Goal: Transaction & Acquisition: Download file/media

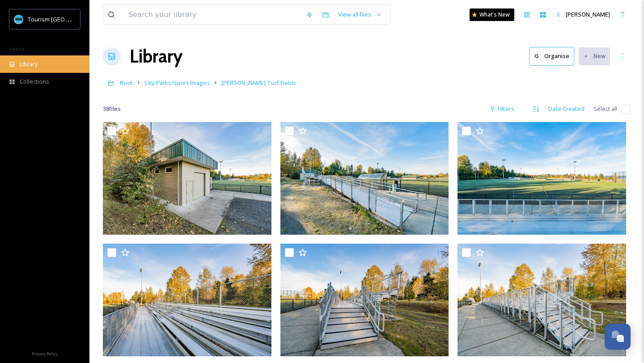
click at [34, 61] on span "Library" at bounding box center [29, 64] width 18 height 9
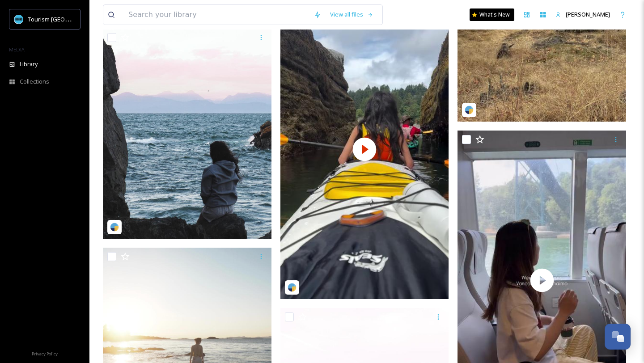
scroll to position [1635, 0]
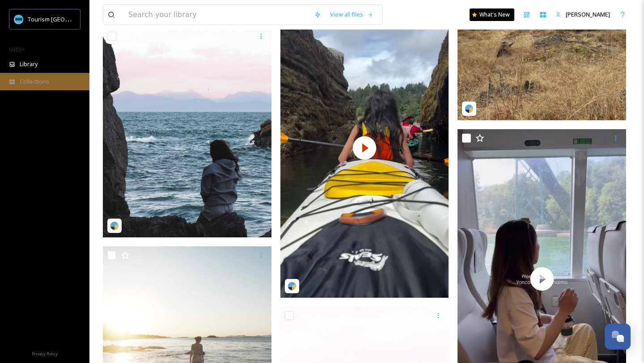
click at [25, 83] on span "Collections" at bounding box center [35, 81] width 30 height 9
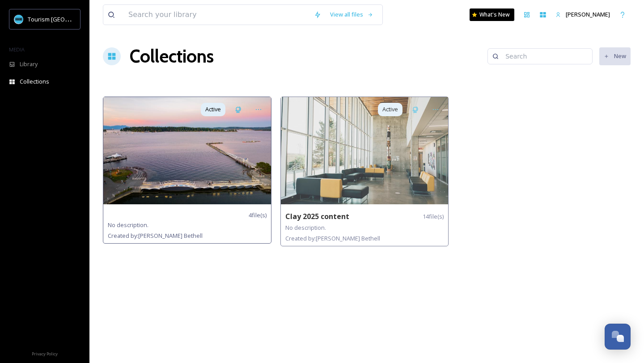
click at [139, 157] on img at bounding box center [187, 150] width 168 height 107
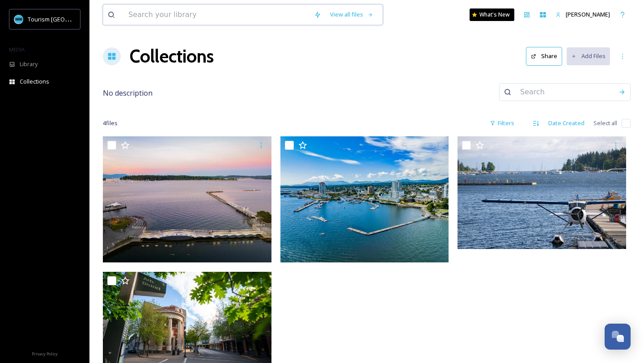
click at [176, 17] on input at bounding box center [217, 15] width 186 height 20
type input "VICC"
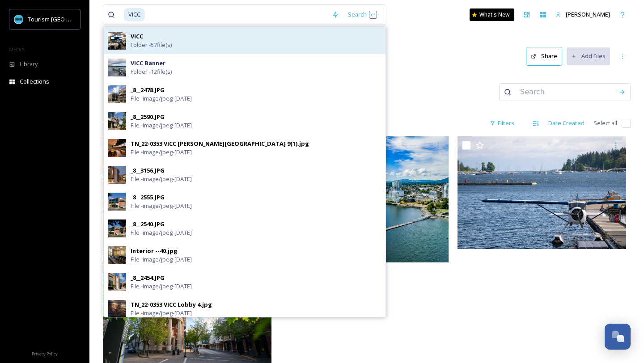
click at [163, 39] on div "VICC Folder - 57 file(s)" at bounding box center [256, 40] width 251 height 17
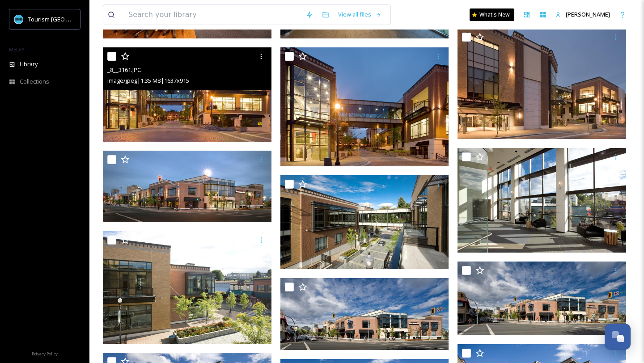
scroll to position [1306, 0]
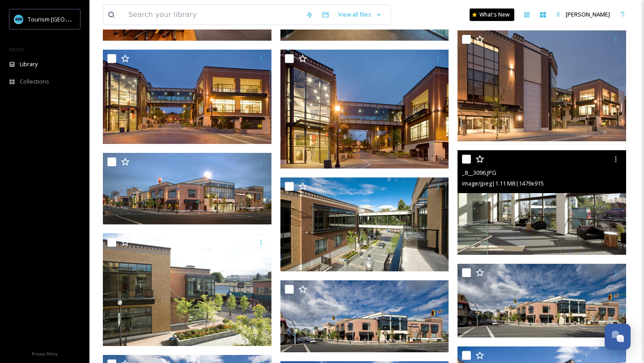
click at [519, 206] on img at bounding box center [542, 202] width 169 height 104
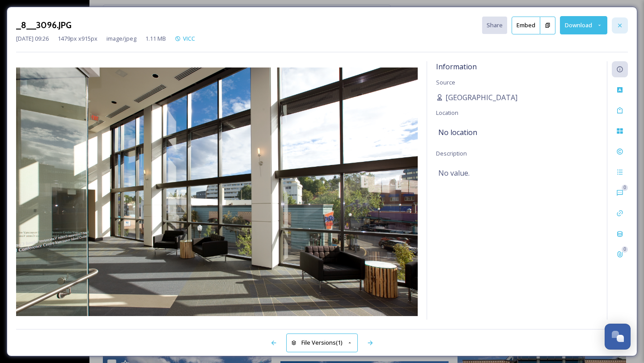
click at [623, 24] on icon at bounding box center [620, 25] width 7 height 7
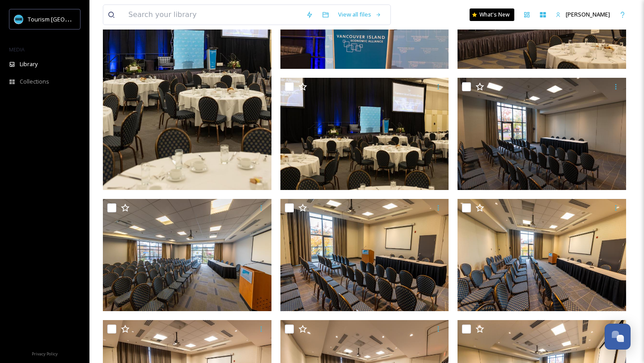
scroll to position [600, 0]
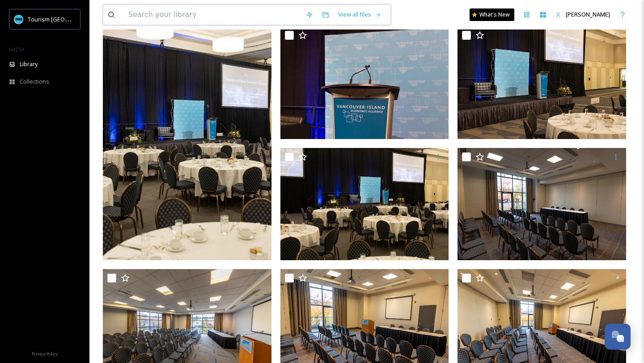
click at [199, 14] on input at bounding box center [213, 15] width 178 height 20
type input "ocean"
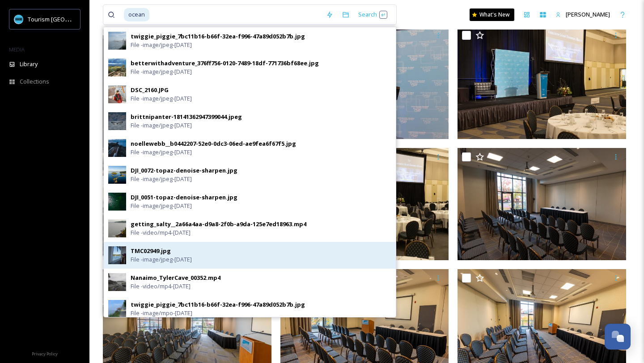
click at [146, 253] on div "TMC02949.jpg" at bounding box center [151, 251] width 40 height 9
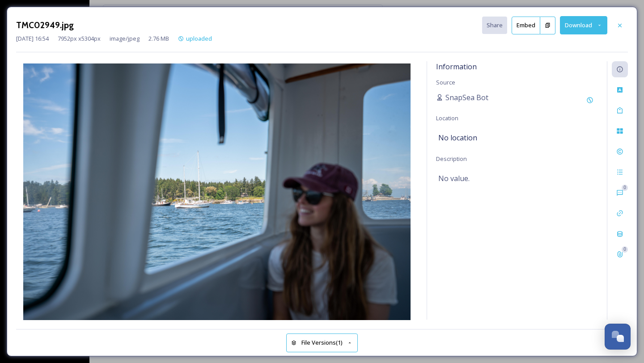
click at [572, 27] on button "Download" at bounding box center [583, 25] width 47 height 18
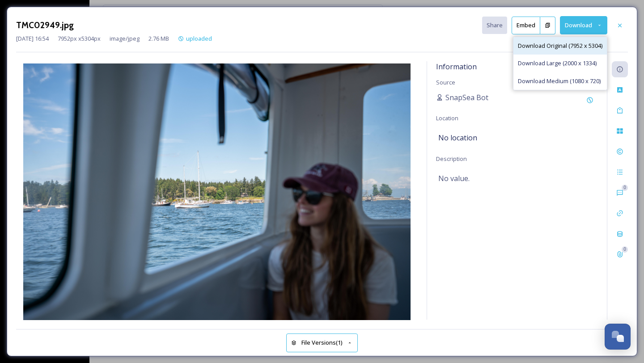
click at [561, 43] on span "Download Original (7952 x 5304)" at bounding box center [560, 46] width 85 height 9
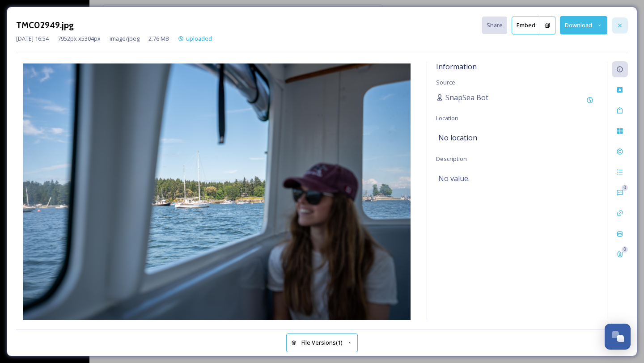
click at [622, 24] on icon at bounding box center [620, 25] width 7 height 7
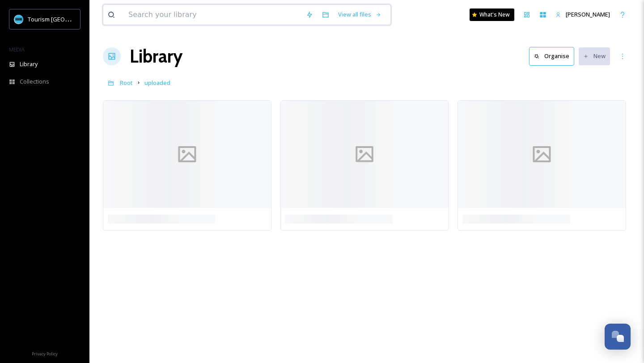
click at [168, 15] on input at bounding box center [213, 15] width 178 height 20
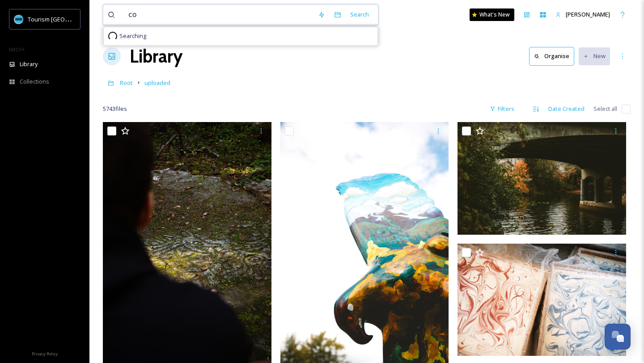
type input "c"
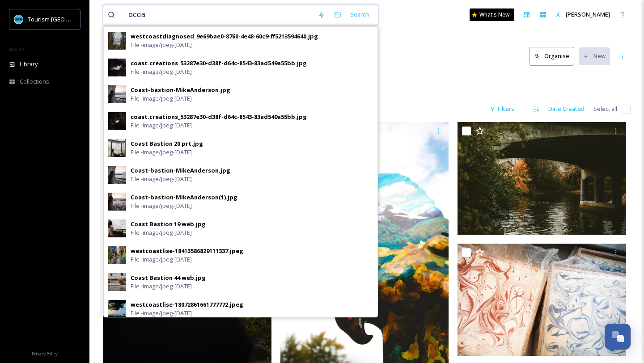
type input "ocean"
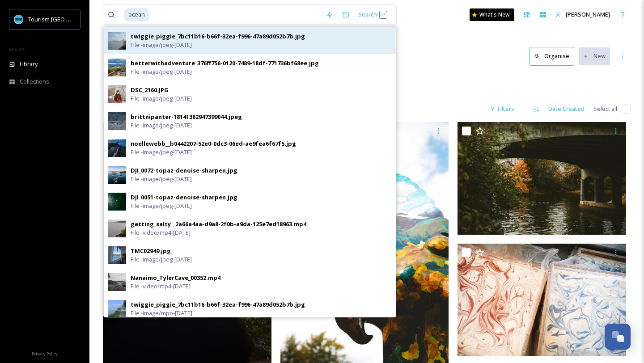
click at [125, 43] on img at bounding box center [117, 41] width 18 height 18
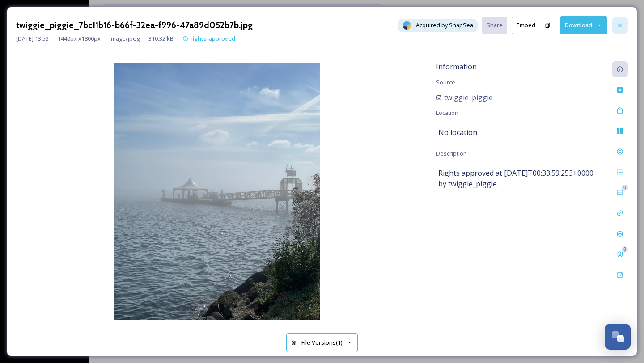
click at [621, 25] on icon at bounding box center [620, 25] width 7 height 7
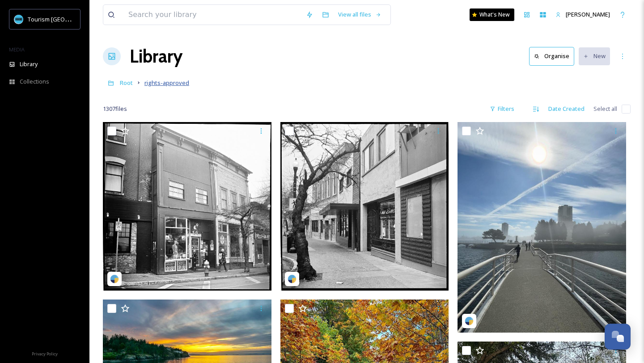
click at [165, 83] on span "rights-approved" at bounding box center [167, 83] width 45 height 8
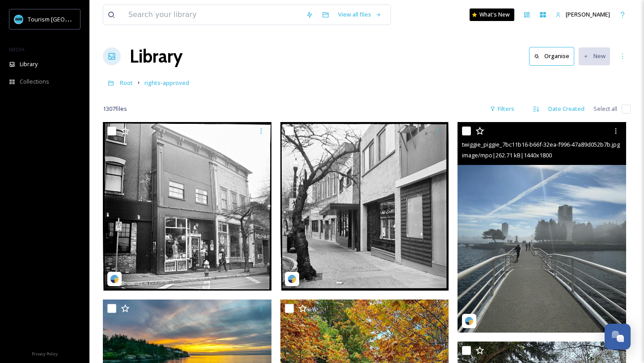
click at [516, 275] on img at bounding box center [542, 227] width 169 height 211
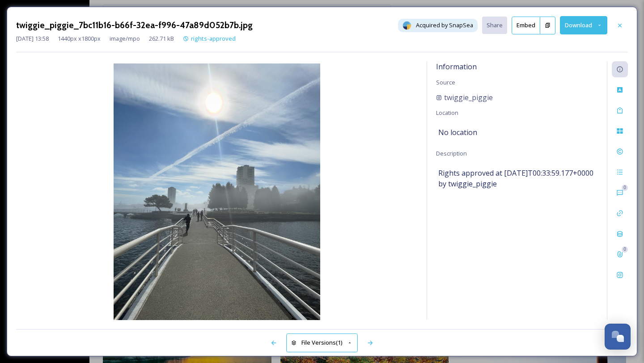
click at [596, 25] on button "Download" at bounding box center [583, 25] width 47 height 18
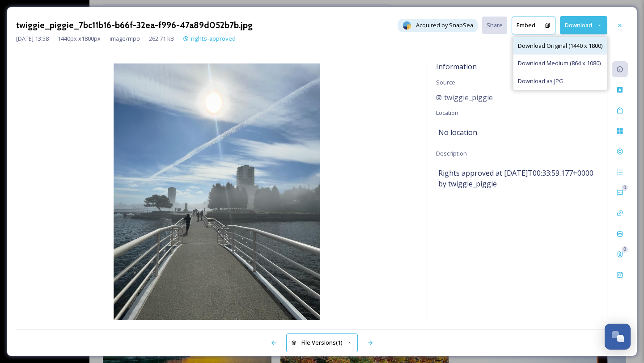
click at [597, 42] on span "Download Original (1440 x 1800)" at bounding box center [560, 46] width 85 height 9
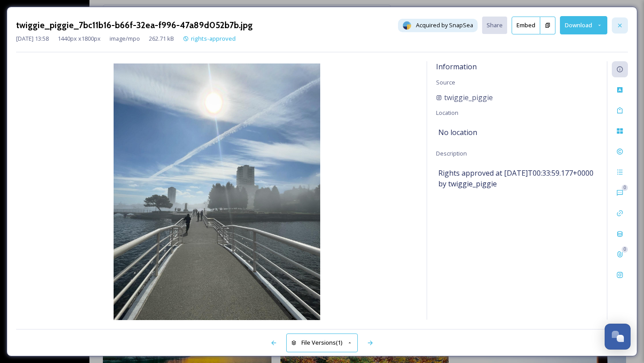
click at [625, 23] on div at bounding box center [620, 25] width 16 height 16
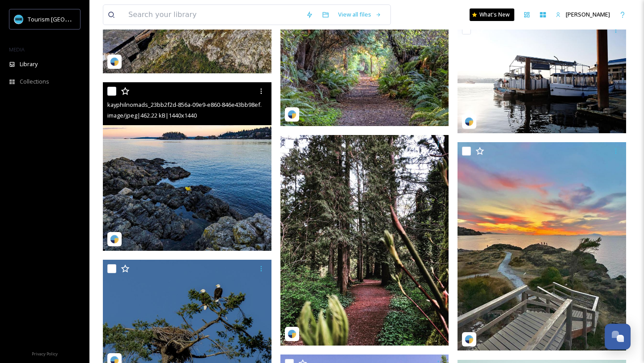
scroll to position [541, 0]
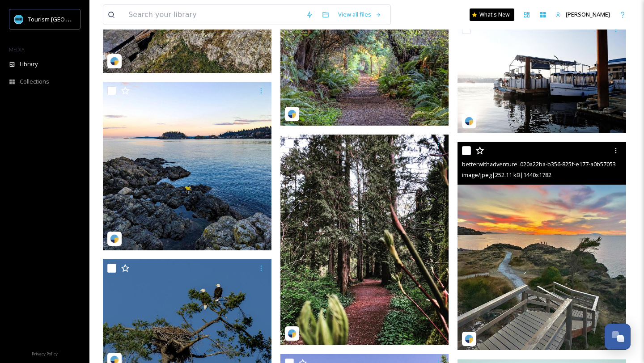
click at [501, 306] on img at bounding box center [542, 246] width 169 height 209
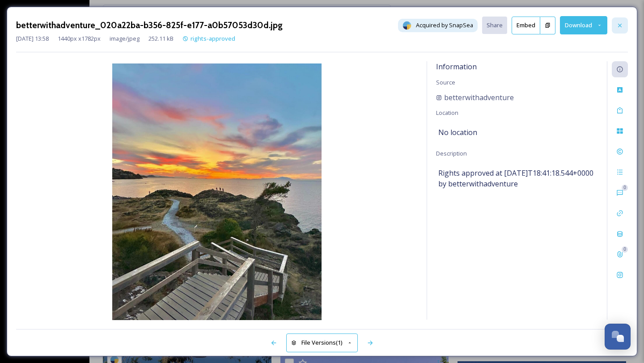
click at [619, 28] on icon at bounding box center [620, 25] width 7 height 7
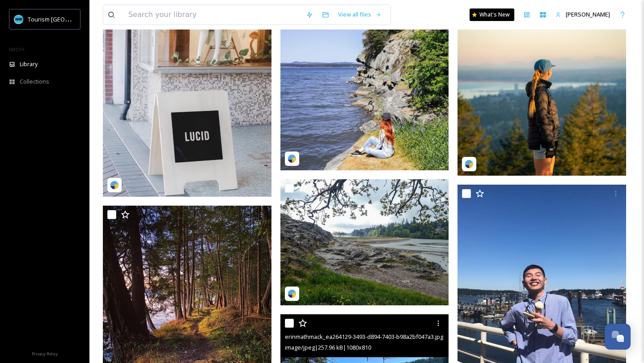
scroll to position [876, 0]
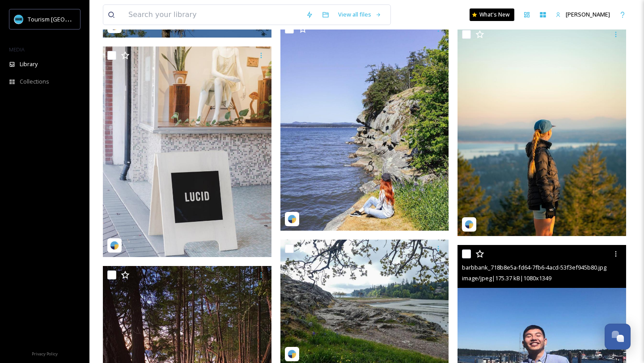
click at [550, 309] on img at bounding box center [542, 350] width 169 height 211
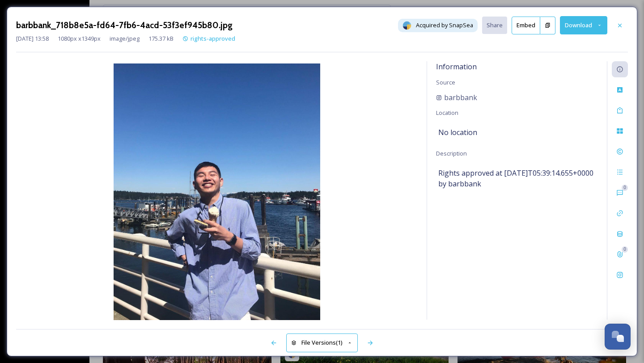
click at [592, 28] on button "Download" at bounding box center [583, 25] width 47 height 18
click at [593, 46] on span "Download Original (1080 x 1349)" at bounding box center [560, 46] width 85 height 9
click at [625, 27] on div at bounding box center [620, 25] width 16 height 16
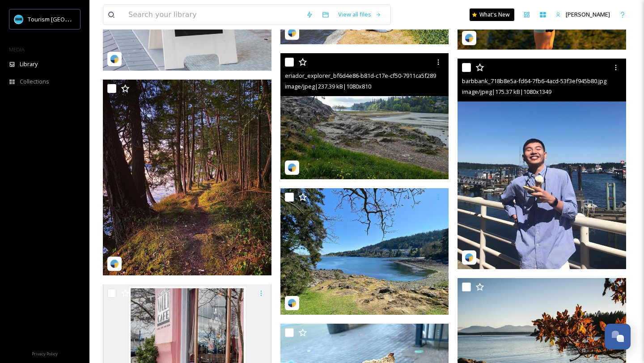
scroll to position [1064, 0]
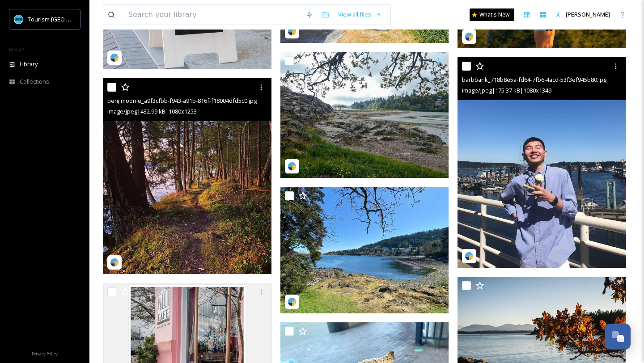
click at [191, 205] on img at bounding box center [187, 176] width 169 height 196
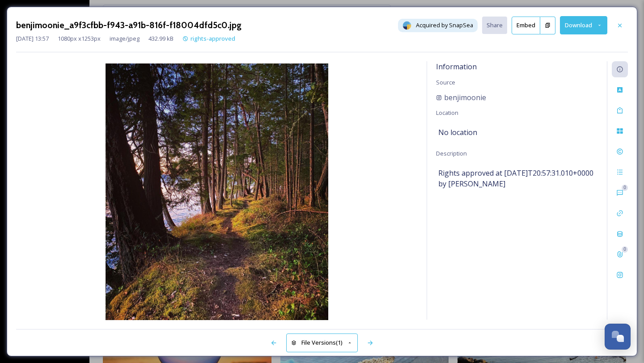
click at [592, 30] on button "Download" at bounding box center [583, 25] width 47 height 18
click at [593, 47] on span "Download Original (1080 x 1253)" at bounding box center [560, 46] width 85 height 9
click at [619, 26] on icon at bounding box center [620, 25] width 4 height 4
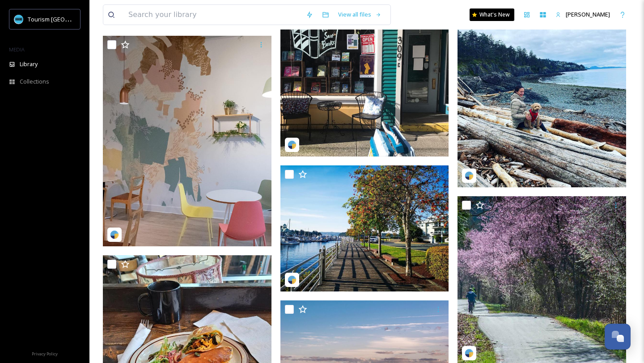
scroll to position [2019, 0]
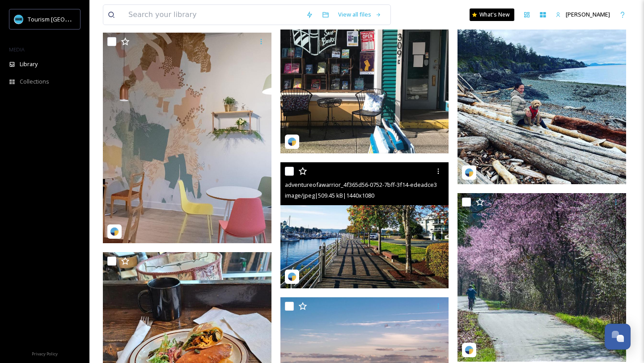
click at [379, 234] on img at bounding box center [365, 225] width 169 height 127
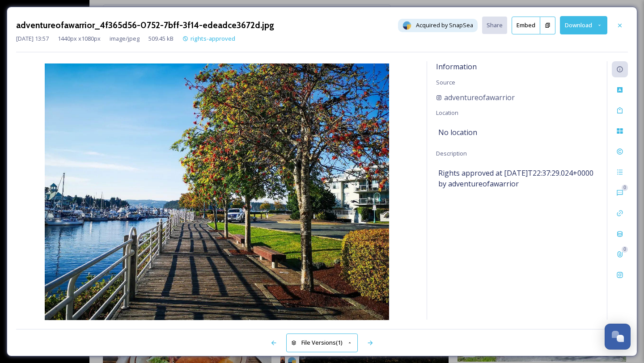
click at [576, 26] on button "Download" at bounding box center [583, 25] width 47 height 18
click at [559, 44] on span "Download Original (1440 x 1080)" at bounding box center [560, 46] width 85 height 9
